Goal: Information Seeking & Learning: Understand process/instructions

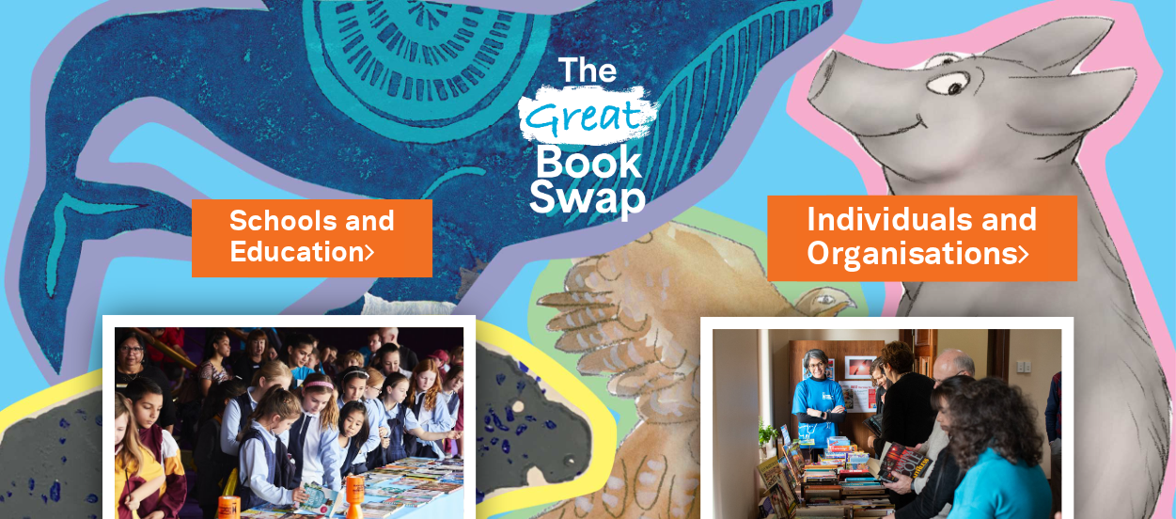
click at [926, 239] on link "Individuals and Organisations" at bounding box center [921, 237] width 231 height 79
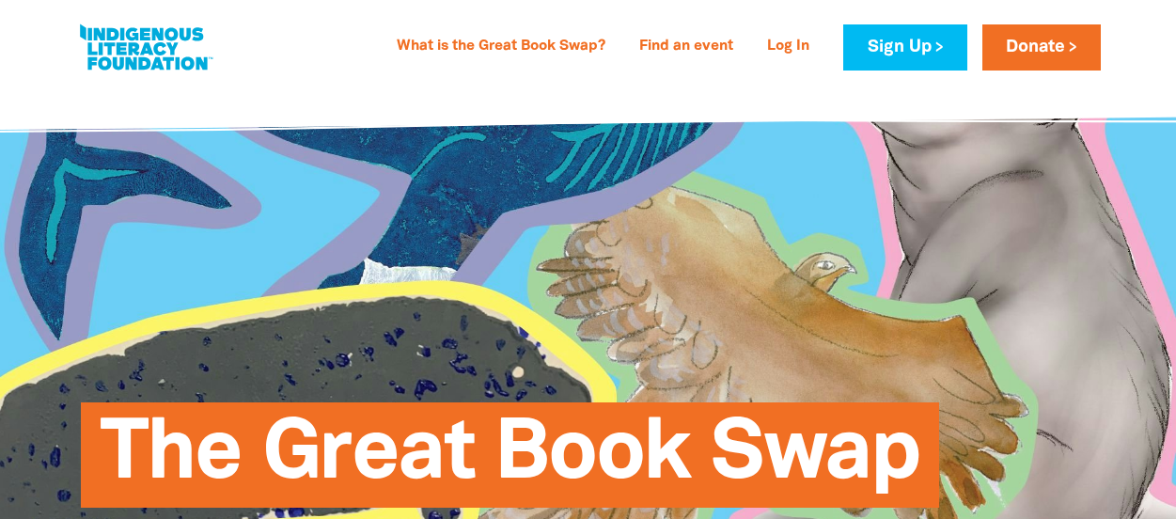
select select "AU"
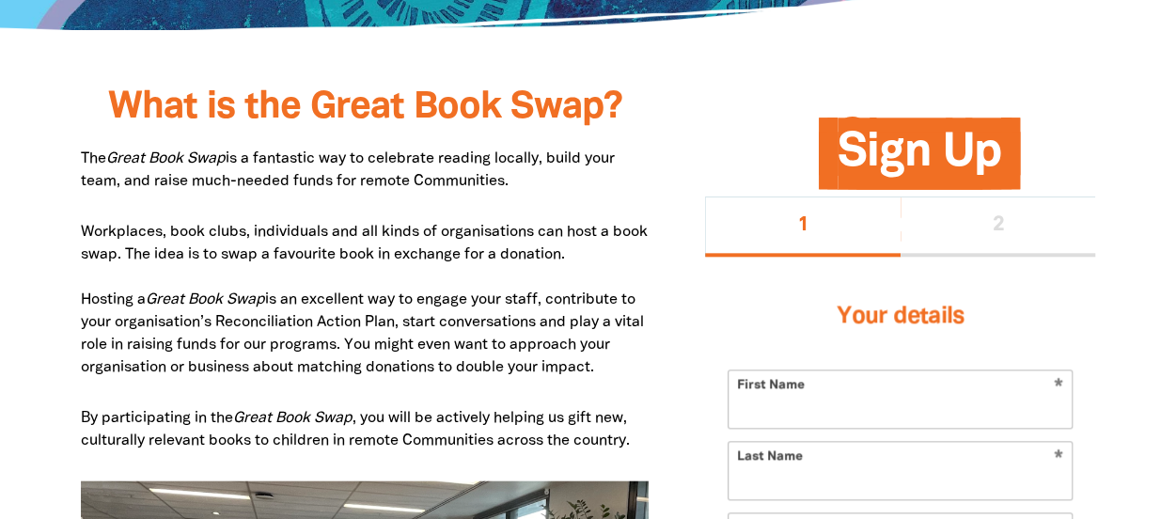
scroll to position [940, 0]
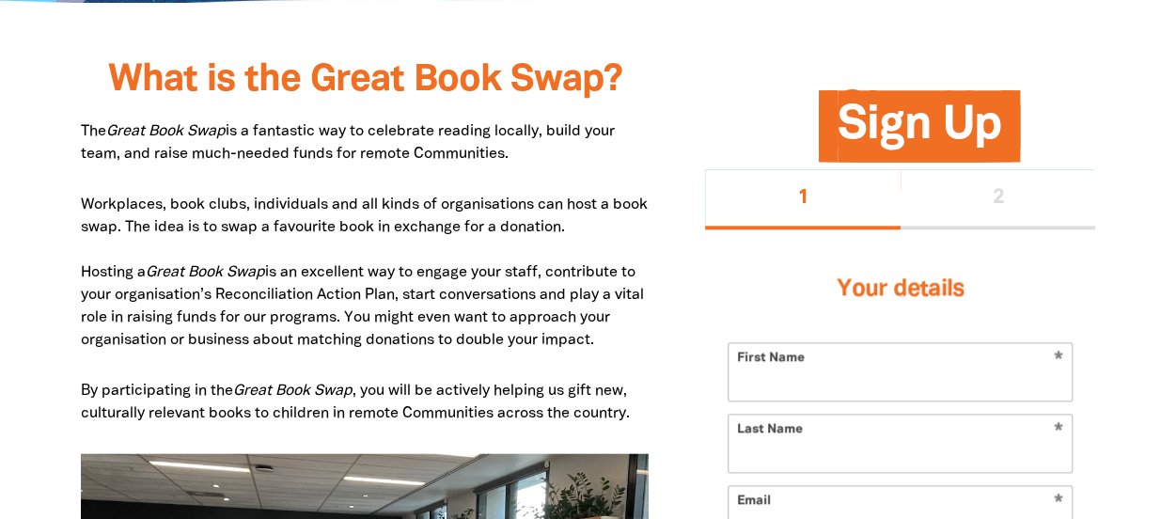
drag, startPoint x: 305, startPoint y: 133, endPoint x: 621, endPoint y: 163, distance: 318.1
click at [621, 163] on p "The Great Book Swap is a fantastic way to celebrate reading locally, build your…" at bounding box center [365, 142] width 569 height 45
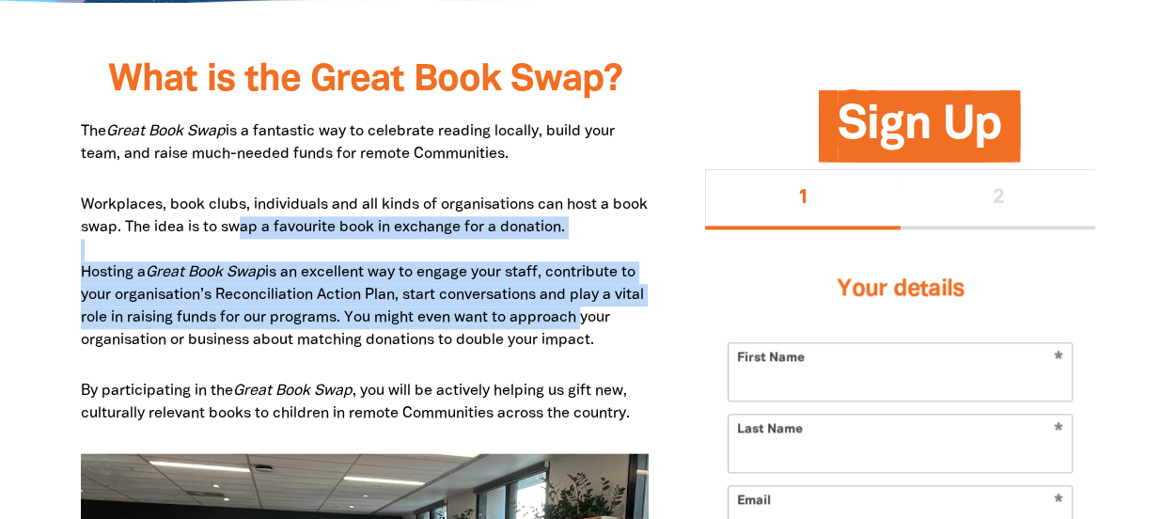
drag, startPoint x: 282, startPoint y: 219, endPoint x: 673, endPoint y: 324, distance: 404.9
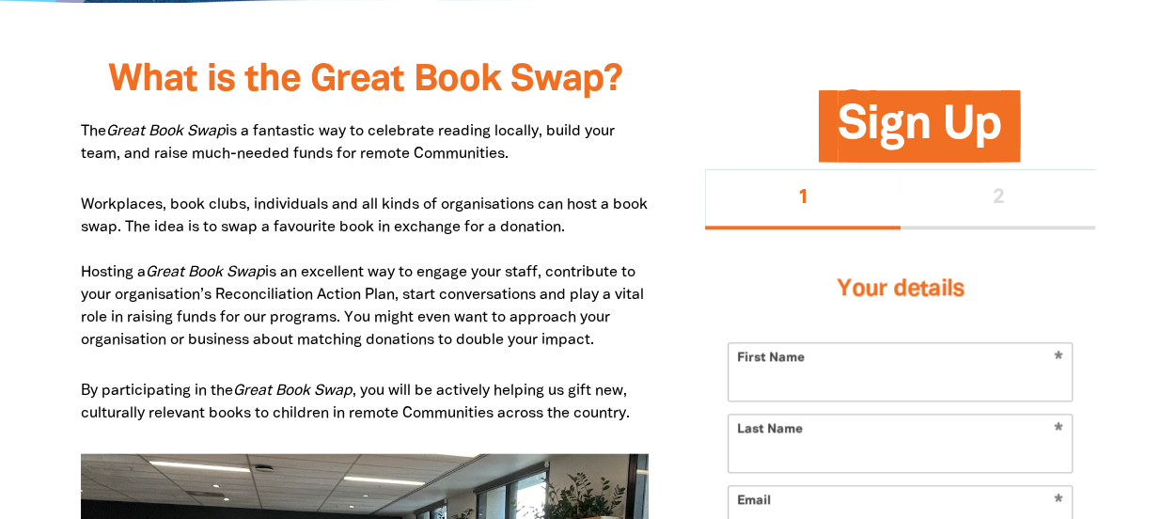
click at [394, 343] on p "Workplaces, book clubs, individuals and all kinds of organisations can host a b…" at bounding box center [365, 273] width 569 height 158
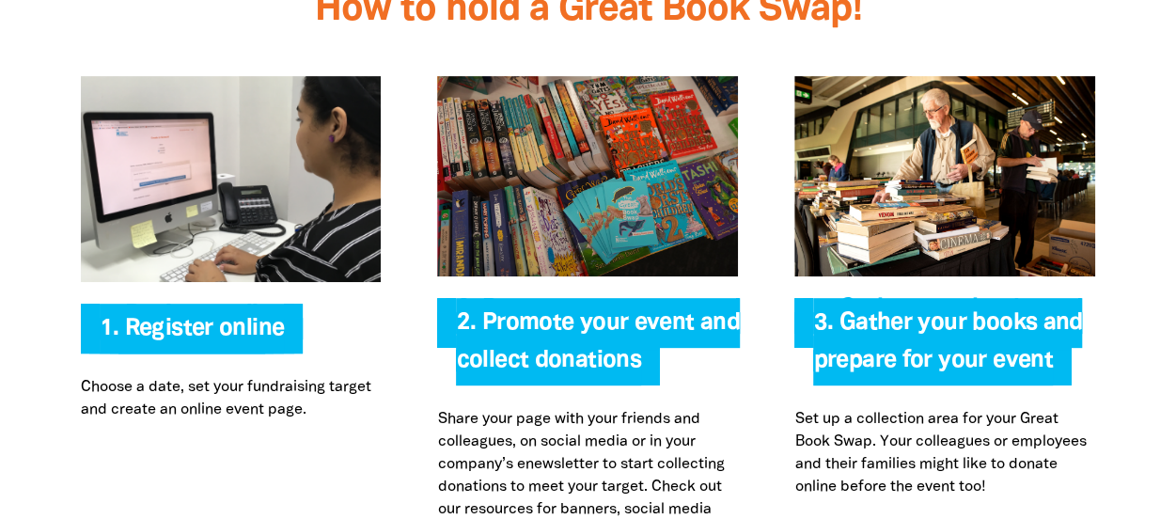
scroll to position [3853, 0]
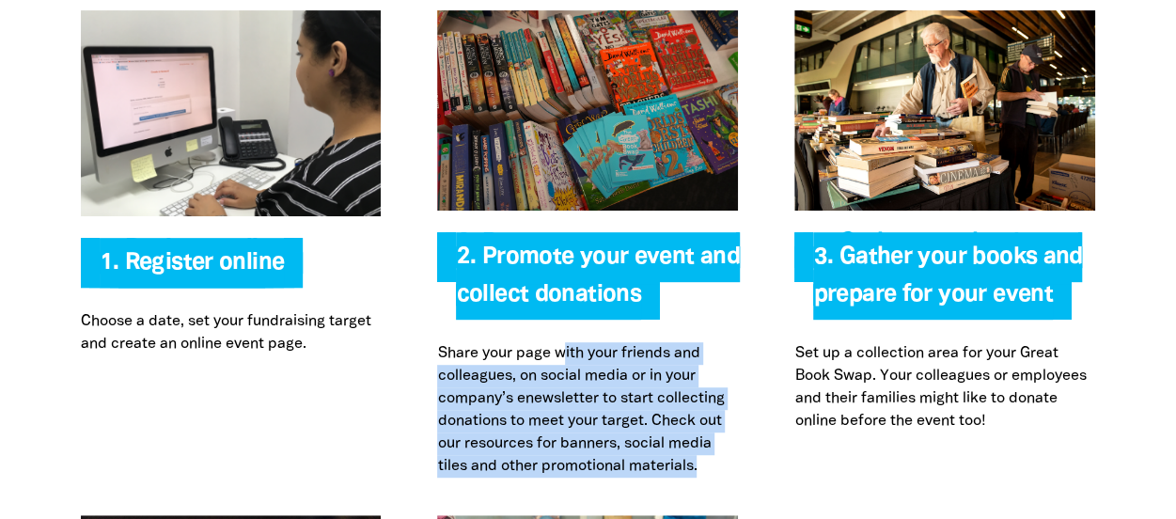
drag, startPoint x: 564, startPoint y: 264, endPoint x: 711, endPoint y: 383, distance: 188.5
click at [711, 383] on p "Share your page with your friends and colleagues, on social media or in your co…" at bounding box center [587, 409] width 301 height 135
click at [762, 391] on div "Register online 1. Register online Choose a date, set your fundraising target a…" at bounding box center [588, 244] width 1128 height 542
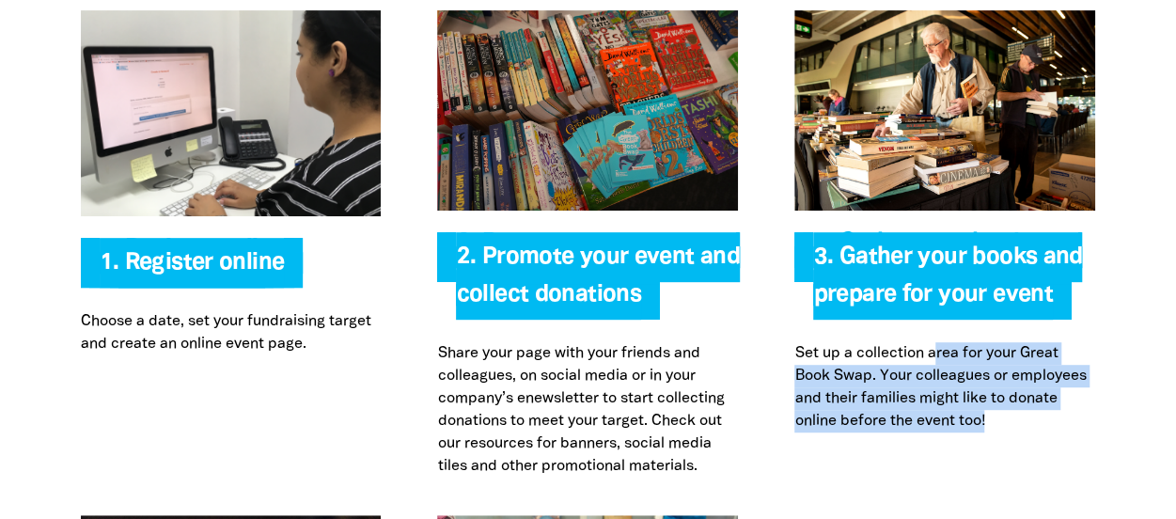
drag, startPoint x: 939, startPoint y: 272, endPoint x: 998, endPoint y: 340, distance: 90.6
click at [998, 342] on p "Set up a collection area for your Great Book Swap. Your colleagues or employees…" at bounding box center [944, 387] width 301 height 90
click at [1001, 342] on p "Set up a collection area for your Great Book Swap. Your colleagues or employees…" at bounding box center [944, 387] width 301 height 90
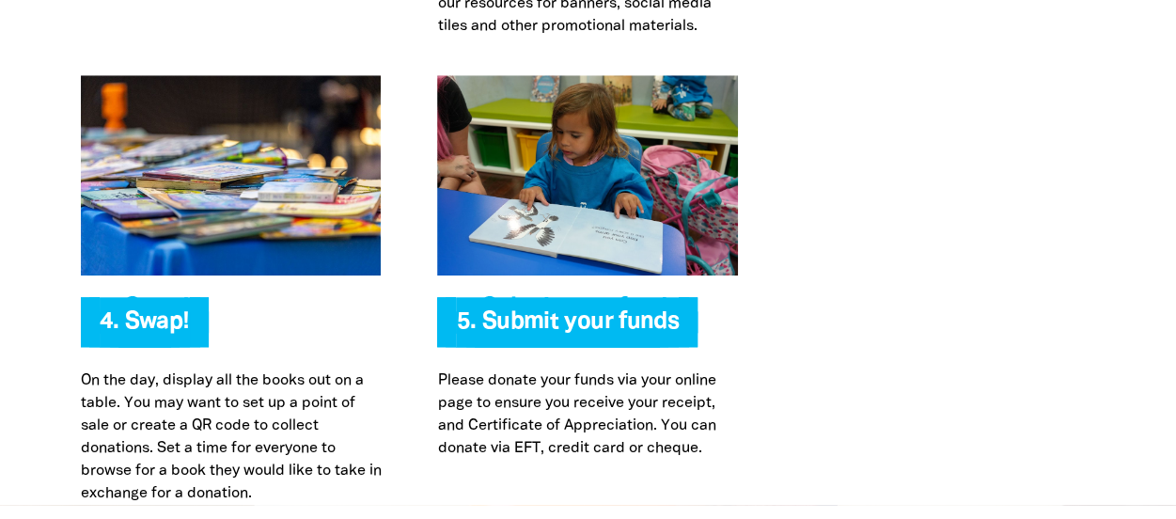
scroll to position [4323, 0]
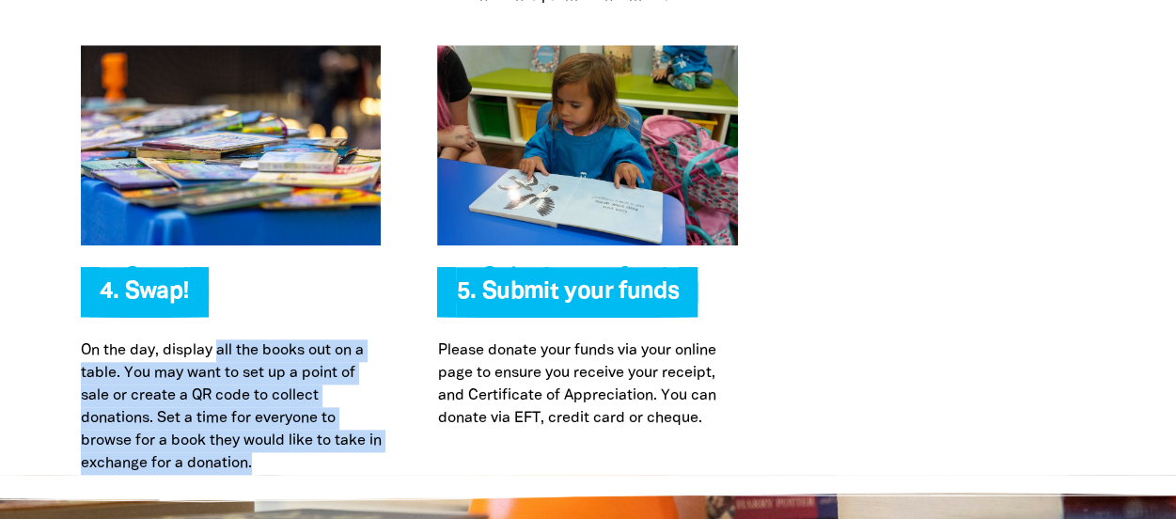
drag, startPoint x: 218, startPoint y: 267, endPoint x: 281, endPoint y: 375, distance: 125.1
click at [281, 375] on p "On the day, display all the books out on a table. You may want to set up a poin…" at bounding box center [231, 406] width 301 height 135
click at [282, 375] on p "On the day, display all the books out on a table. You may want to set up a poin…" at bounding box center [231, 406] width 301 height 135
click at [347, 339] on p "On the day, display all the books out on a table. You may want to set up a poin…" at bounding box center [231, 406] width 301 height 135
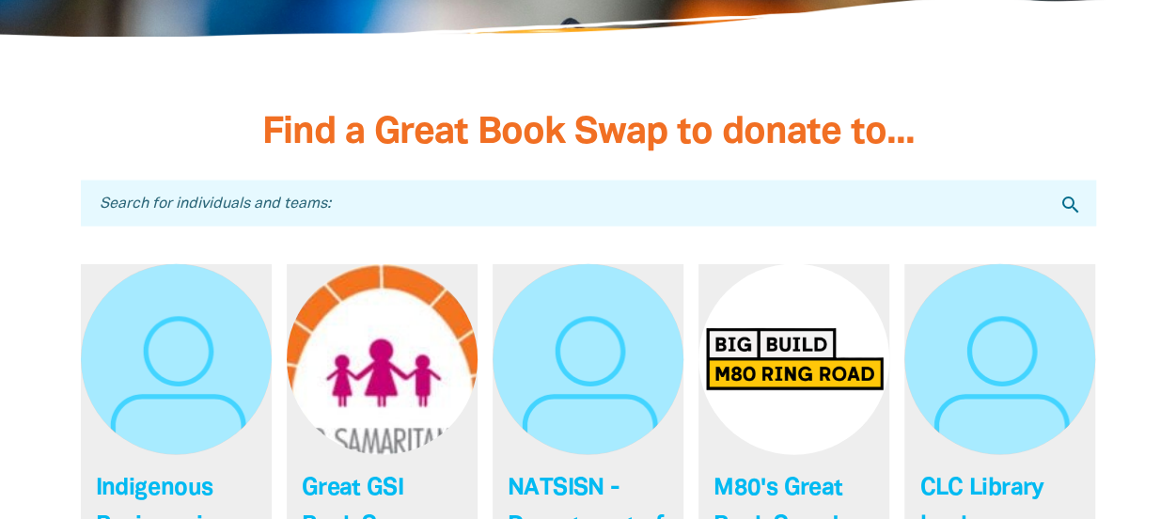
scroll to position [5451, 0]
